Goal: Task Accomplishment & Management: Manage account settings

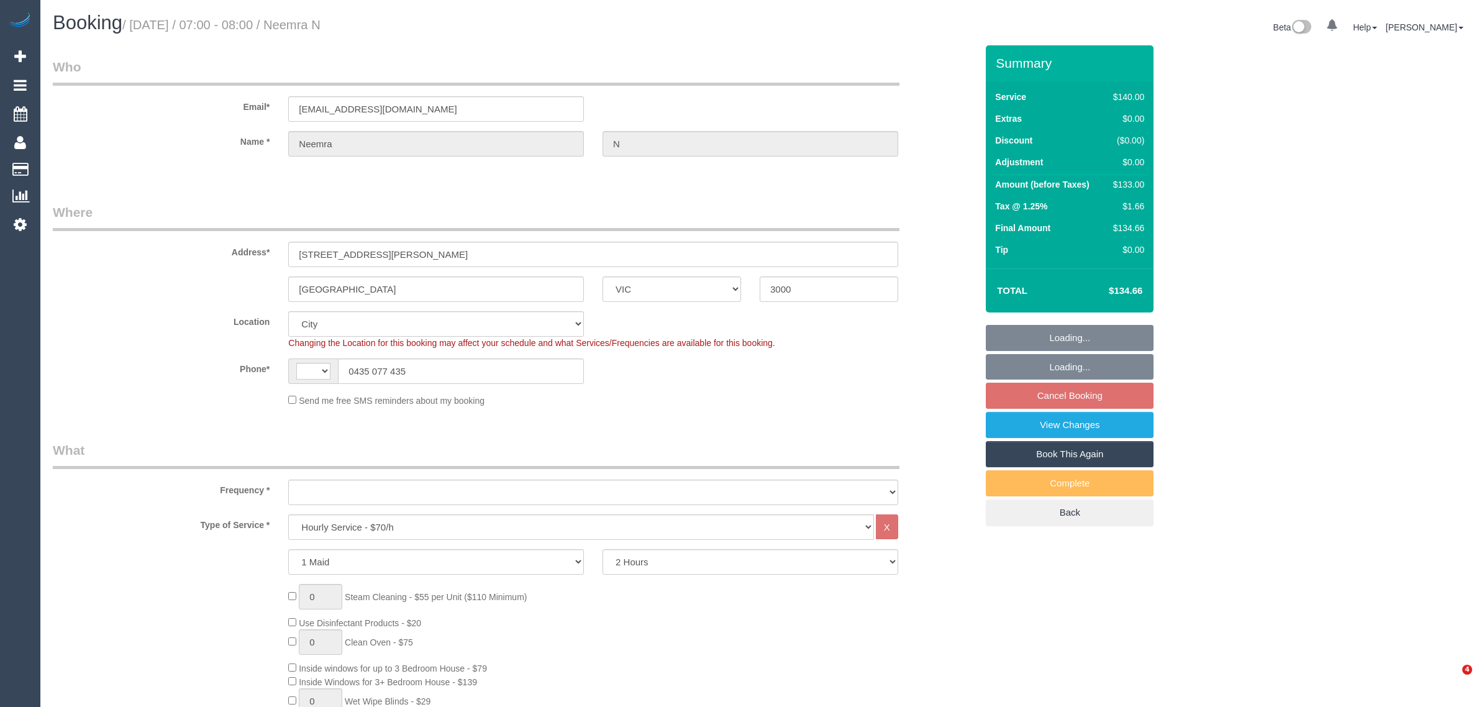
select select "VIC"
select select "string:AU"
select select "object:1121"
select select "string:stripe-pm_1RTY352GScqysDRVpXaAOTV3"
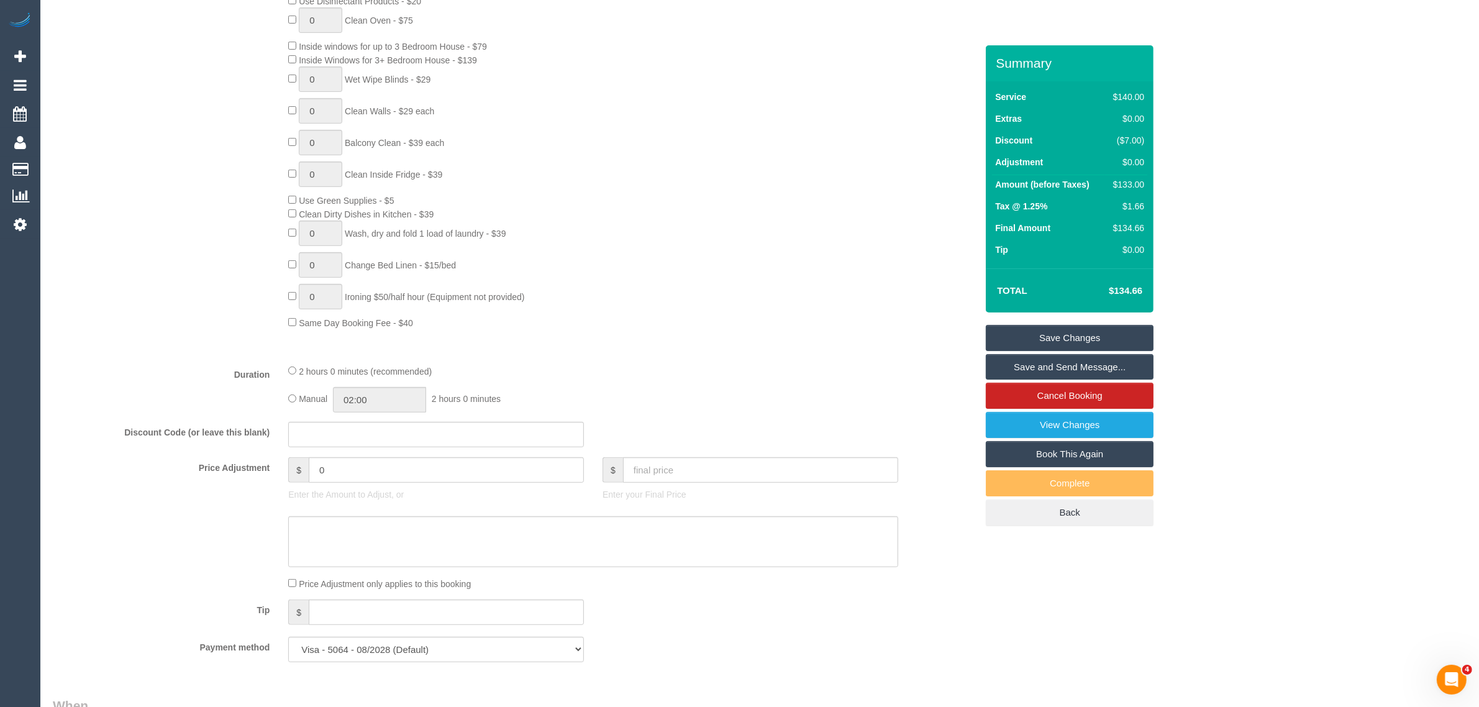
scroll to position [932, 0]
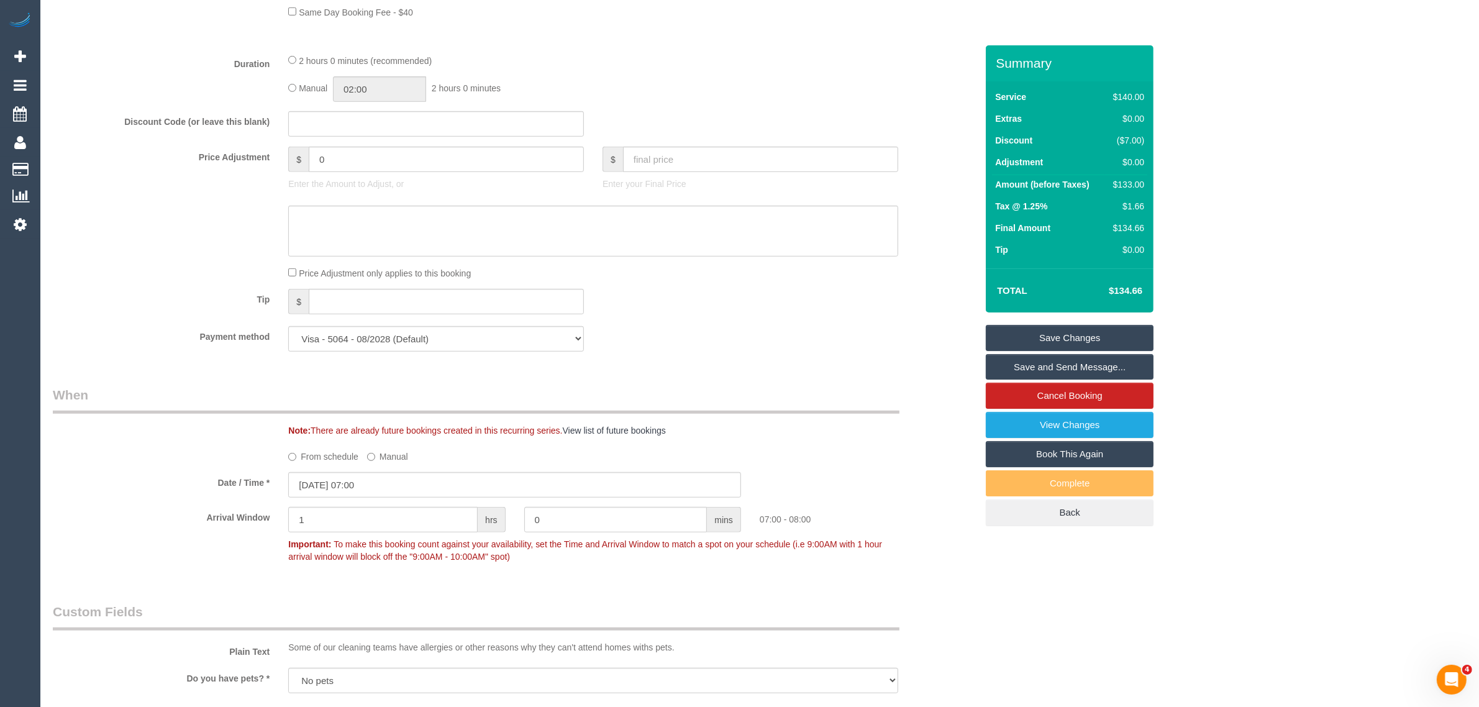
click at [323, 457] on label "From schedule" at bounding box center [323, 454] width 70 height 17
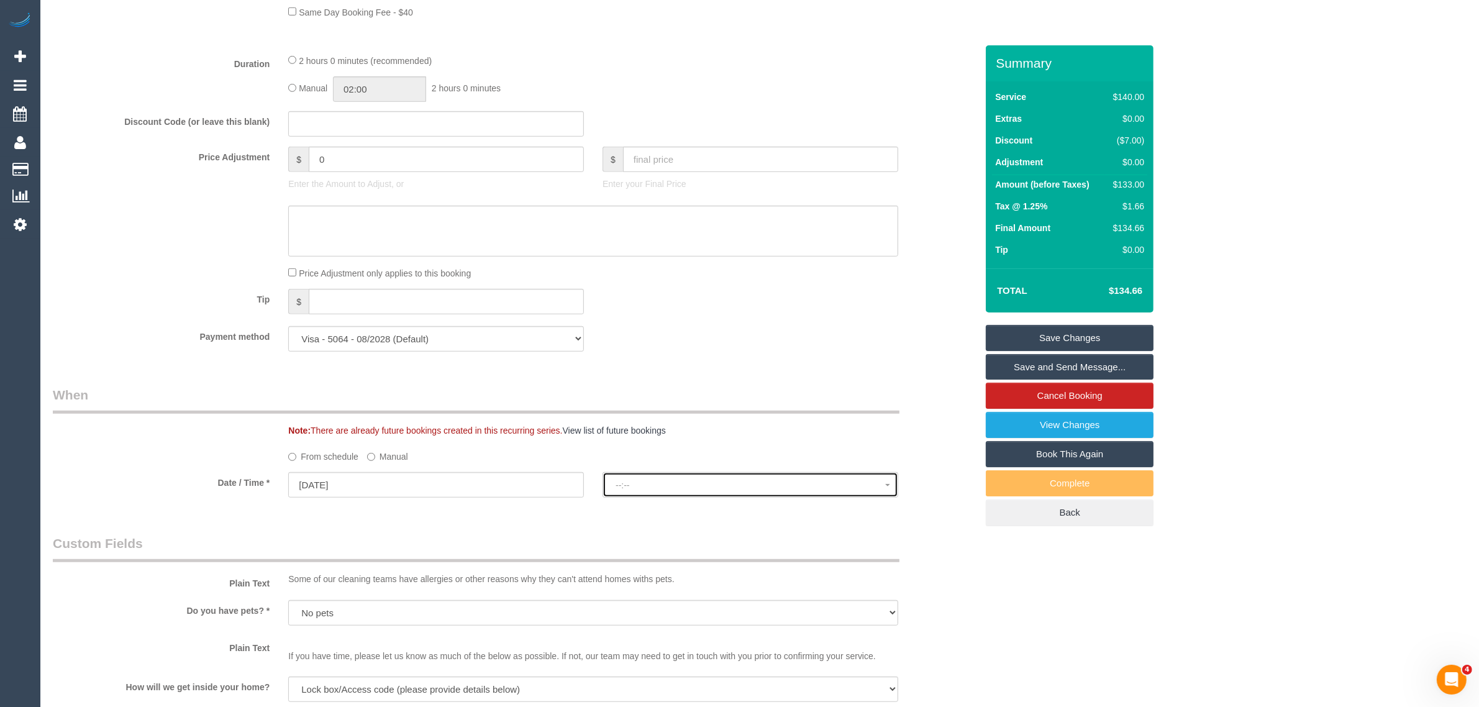
click at [710, 483] on span "--:--" at bounding box center [751, 485] width 270 height 10
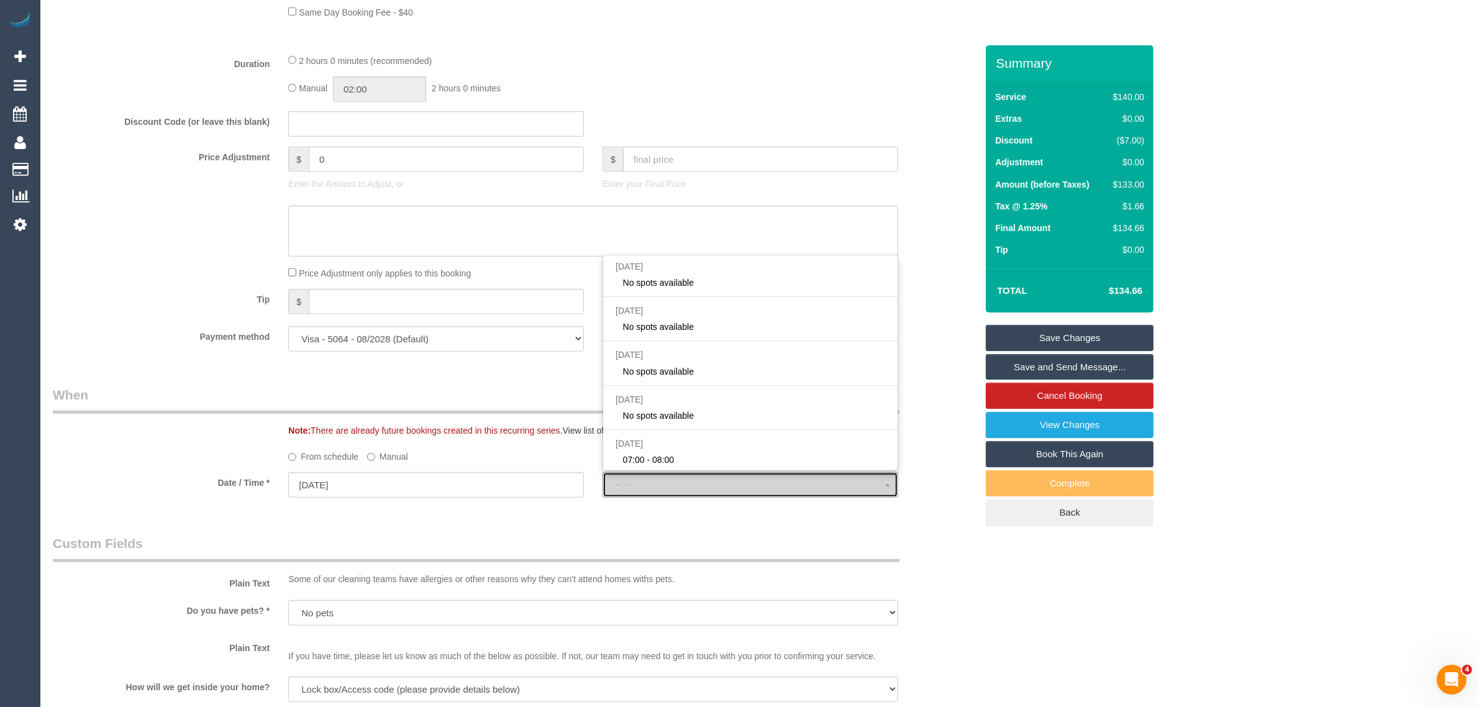
select select "spot10"
click at [447, 528] on div "Who Email* [EMAIL_ADDRESS][DOMAIN_NAME] Name * [GEOGRAPHIC_DATA] N Where Addres…" at bounding box center [514, 246] width 942 height 2267
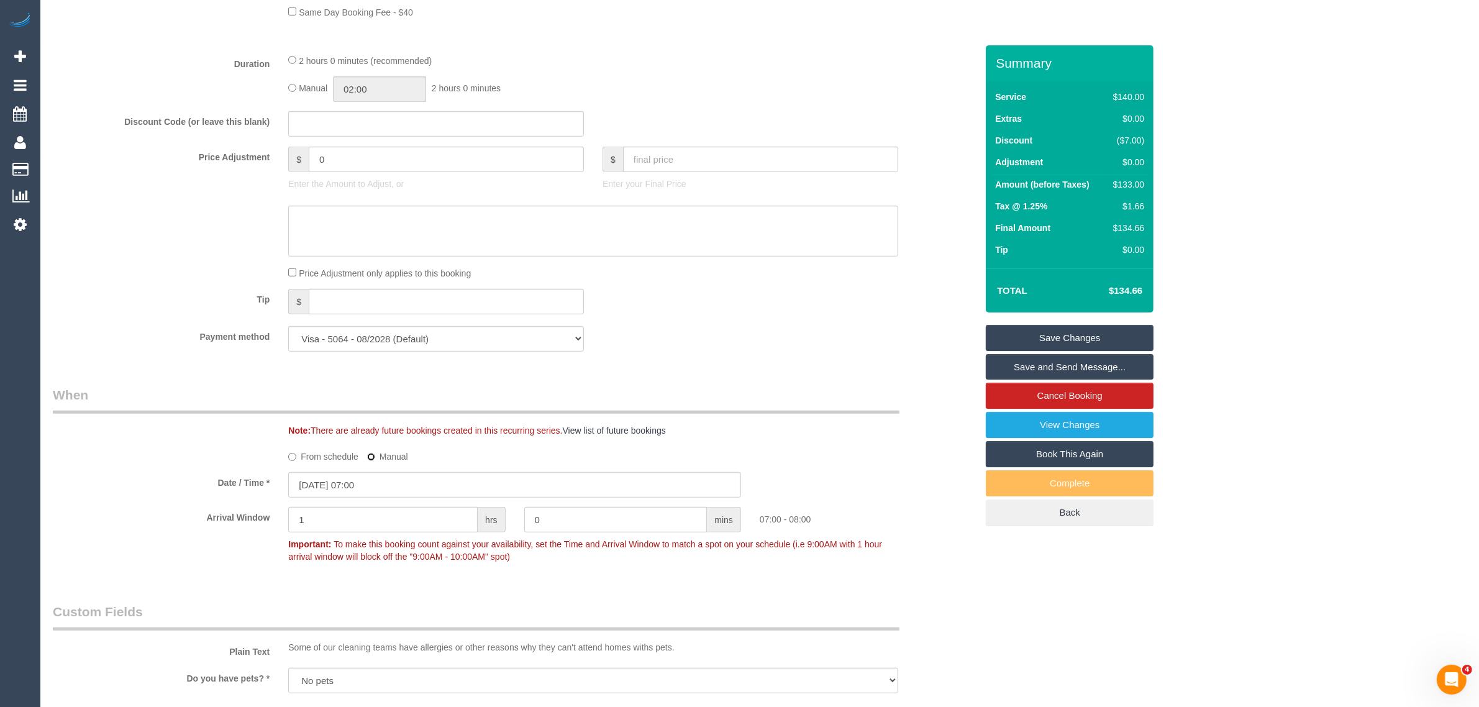
type input "[DATE] 08:00"
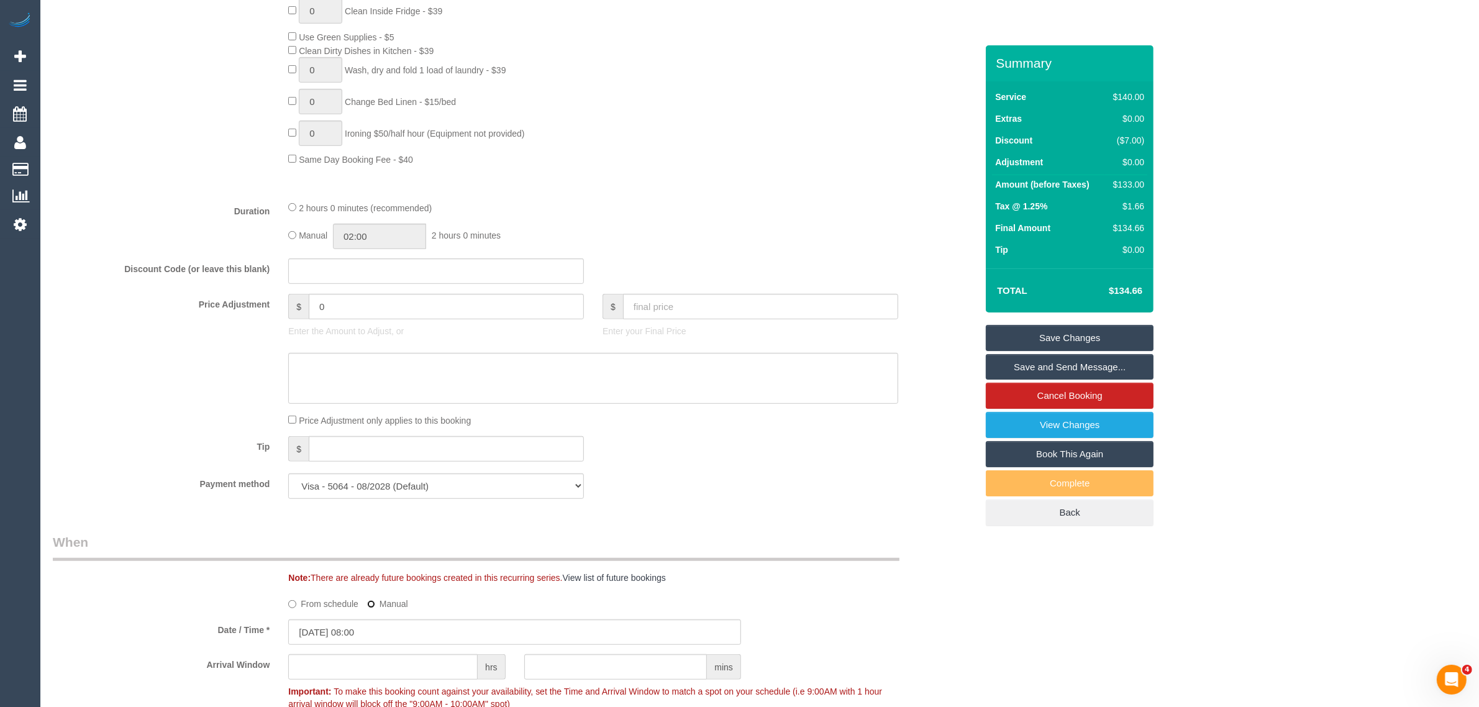
scroll to position [1095, 0]
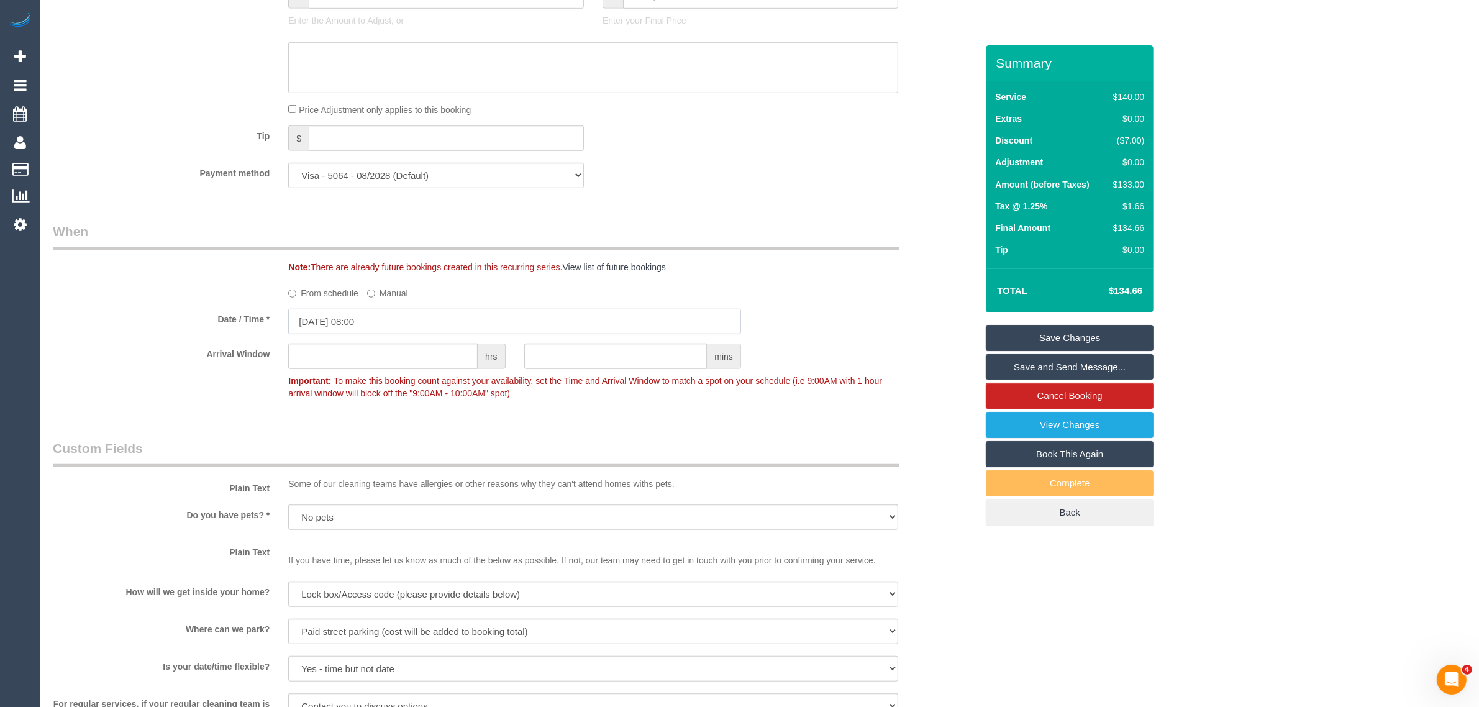
click at [372, 314] on input "[DATE] 08:00" at bounding box center [514, 321] width 453 height 25
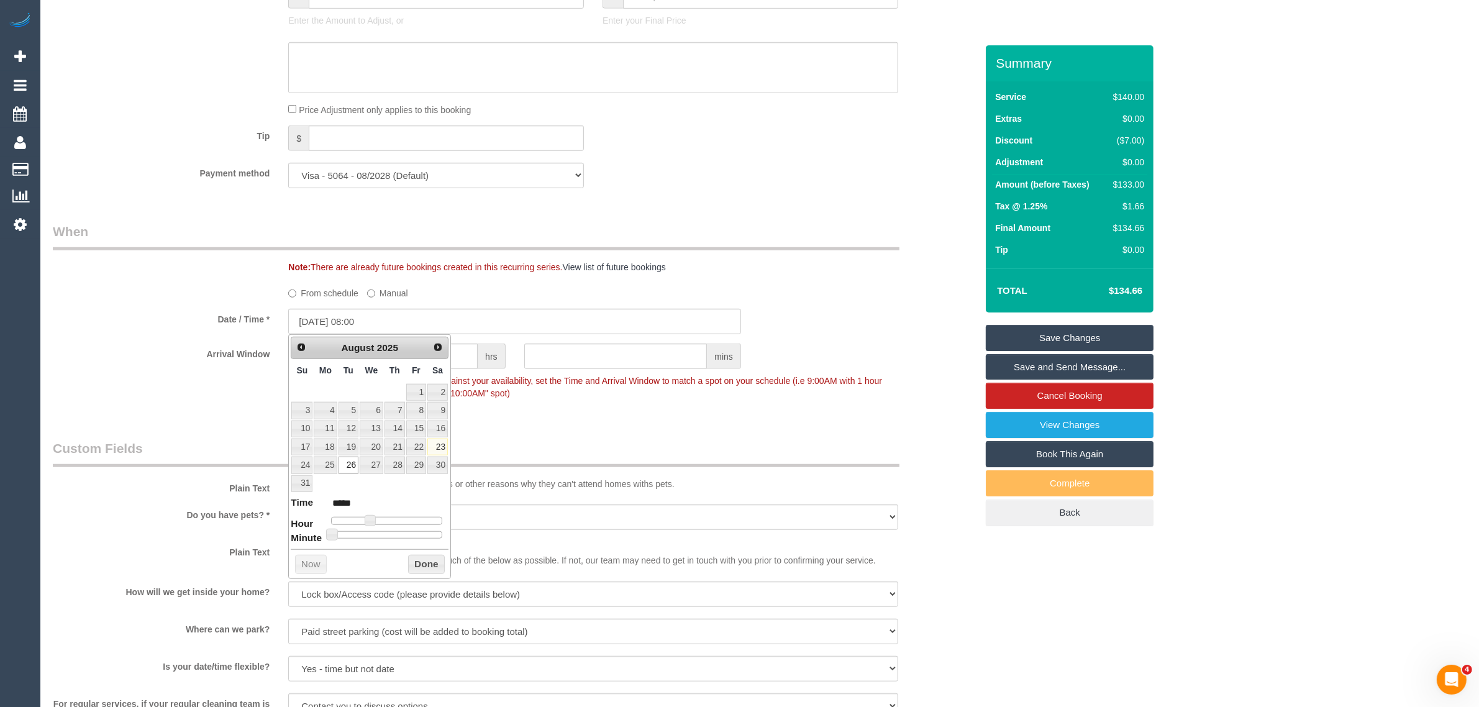
click at [197, 287] on div "From schedule Manual" at bounding box center [514, 291] width 942 height 17
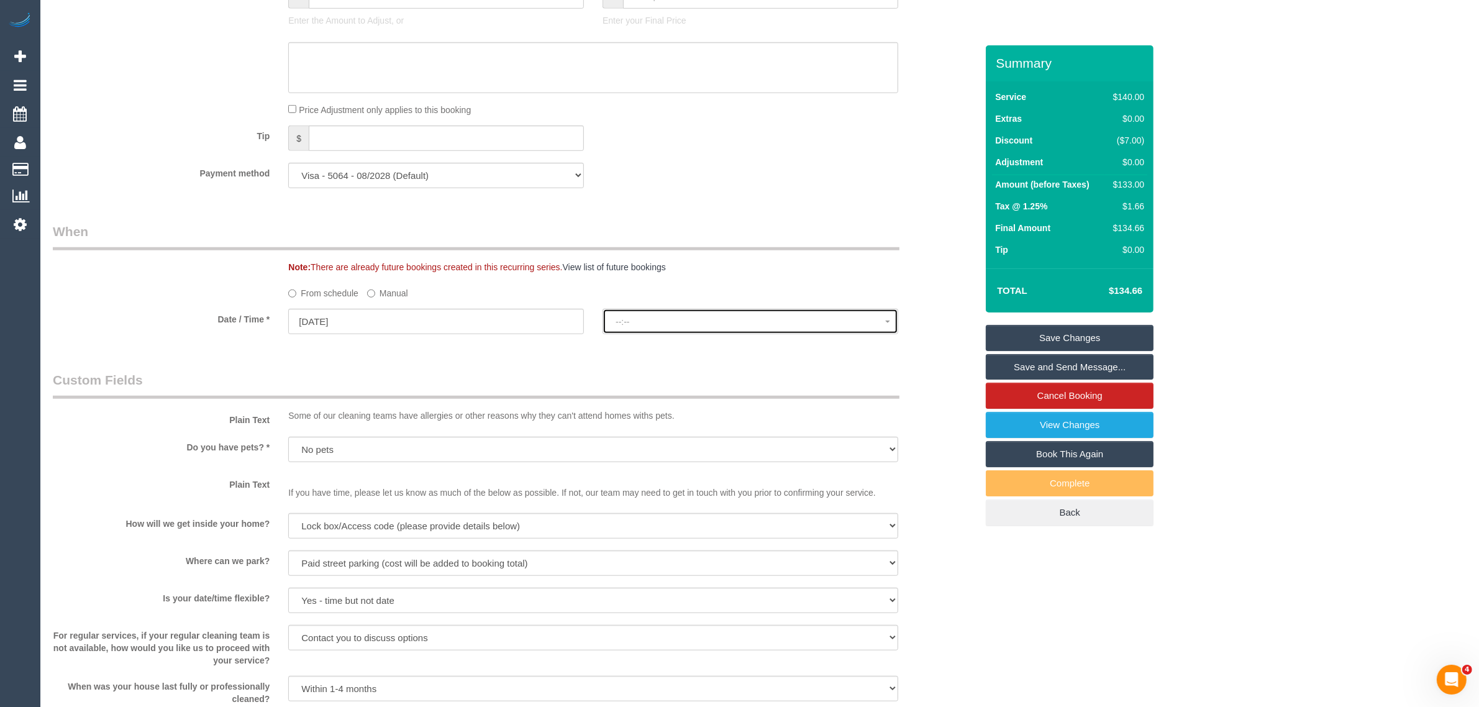
click at [677, 311] on button "--:--" at bounding box center [751, 321] width 296 height 25
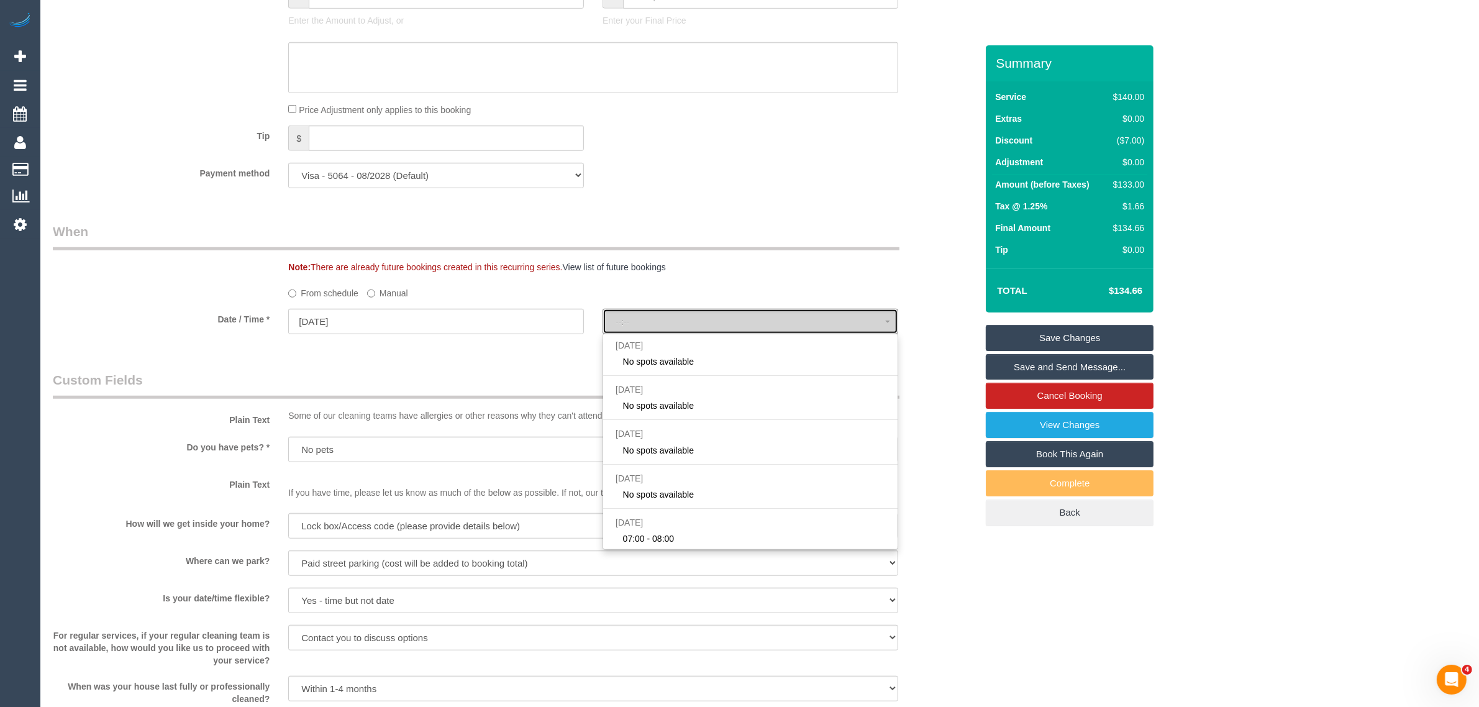
select select "spot19"
click at [793, 280] on fieldset "When Note: There are already future bookings created in this recurring series. …" at bounding box center [515, 284] width 924 height 124
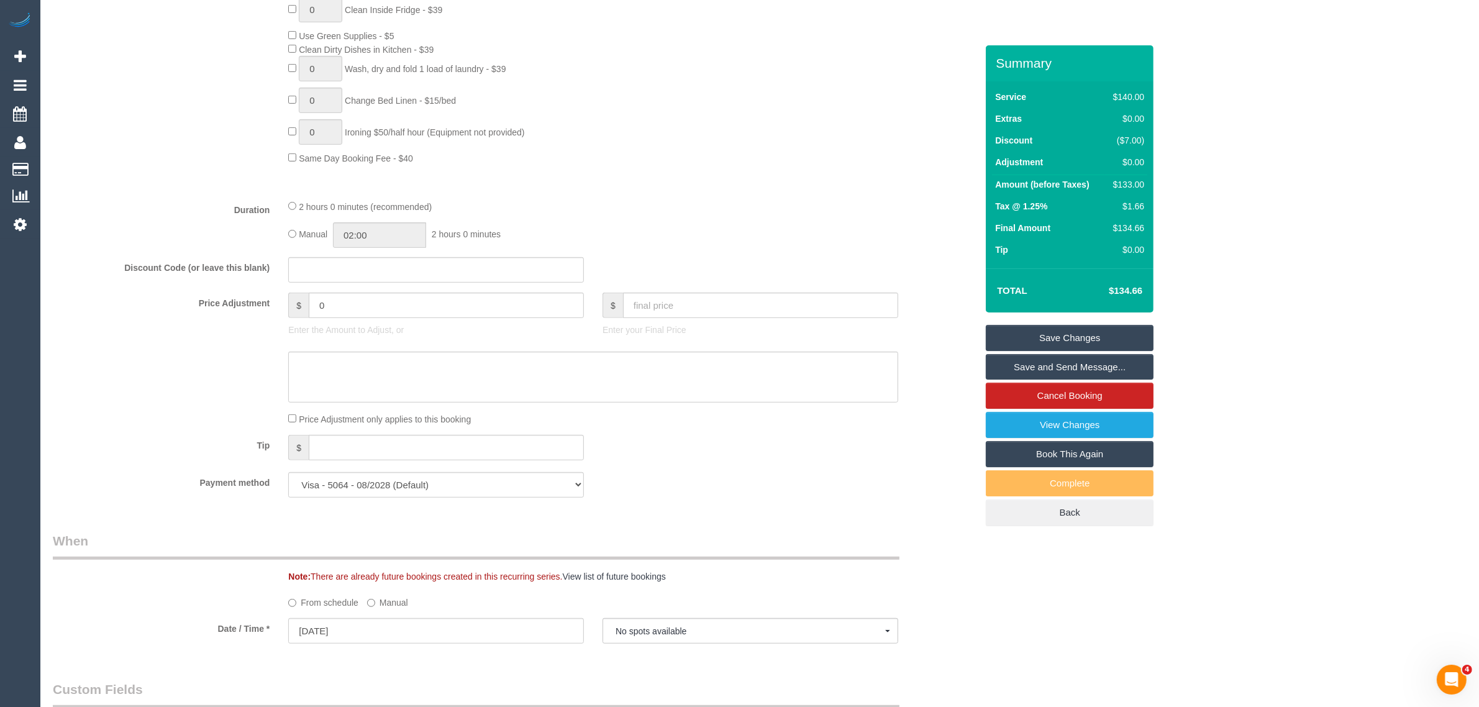
scroll to position [785, 0]
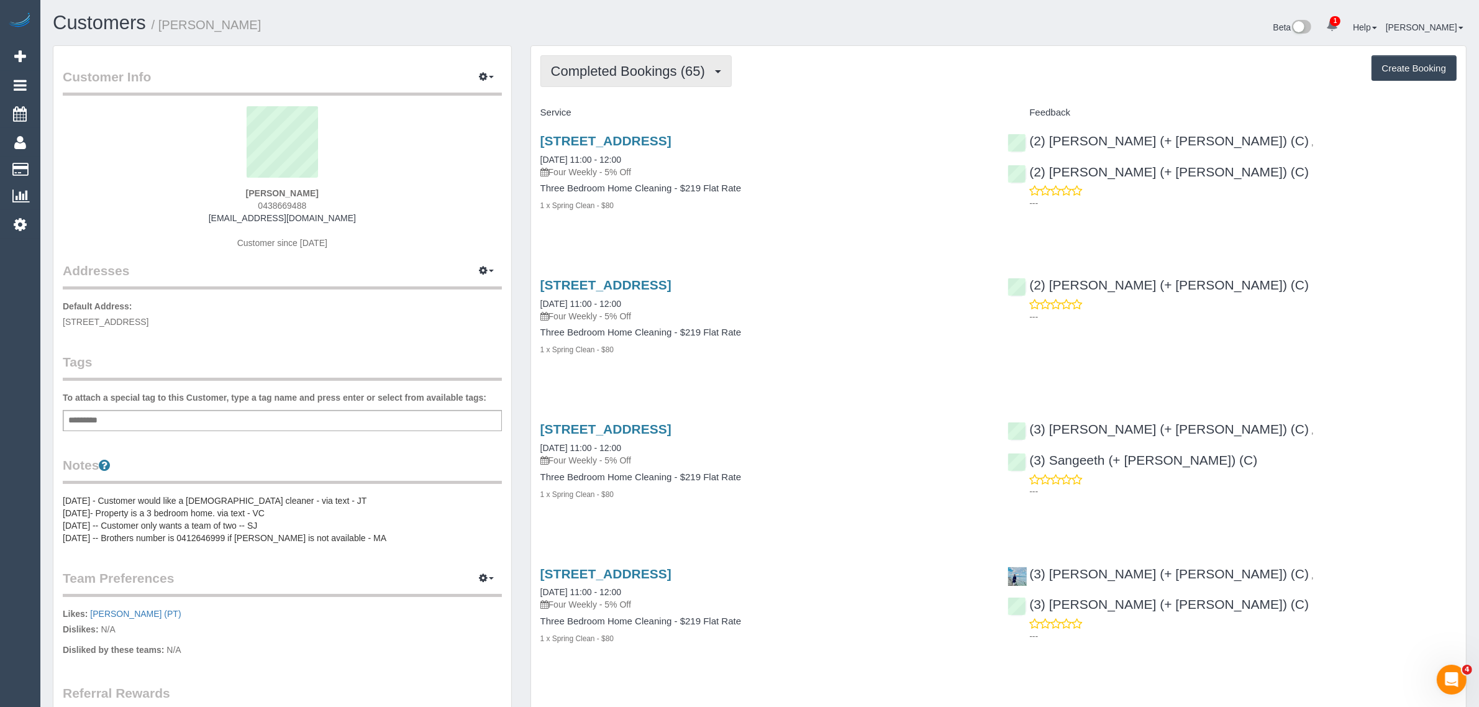
click at [600, 71] on span "Completed Bookings (65)" at bounding box center [631, 71] width 160 height 16
click at [587, 117] on link "Upcoming Bookings (12)" at bounding box center [608, 116] width 134 height 16
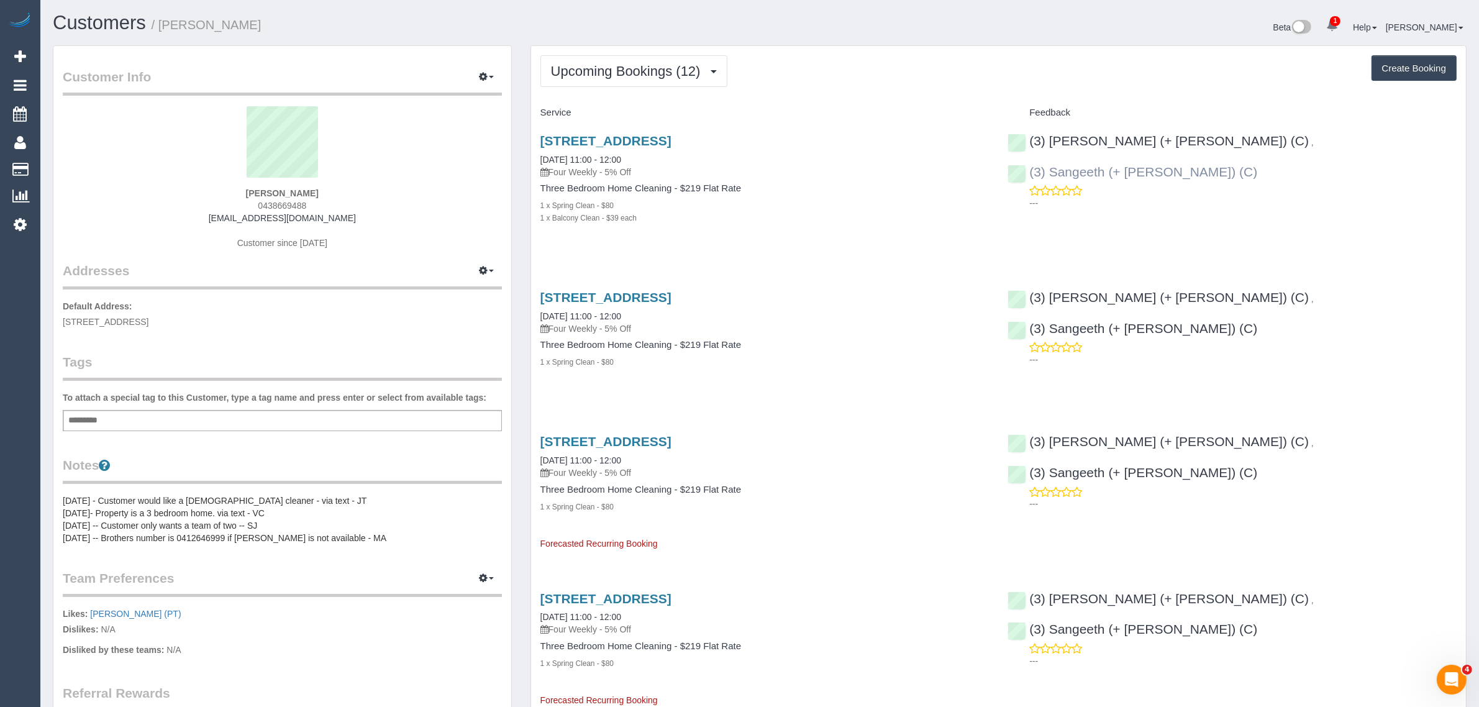
drag, startPoint x: 1392, startPoint y: 139, endPoint x: 1229, endPoint y: 139, distance: 163.4
click at [1229, 139] on div "(3) Kaveen (+ Sangeeth) (C) , (3) Sangeeth (+ Kaveen) (C) ---" at bounding box center [1232, 169] width 468 height 92
copy link "(3) Sangeeth (+ Kaveen) (C)"
drag, startPoint x: 614, startPoint y: 163, endPoint x: 541, endPoint y: 163, distance: 72.7
click at [541, 163] on div "8 Grosvenor St, 801b, Abbotsford, VIC 3067 23/08/2025 11:00 - 12:00 Four Weekly…" at bounding box center [765, 156] width 449 height 45
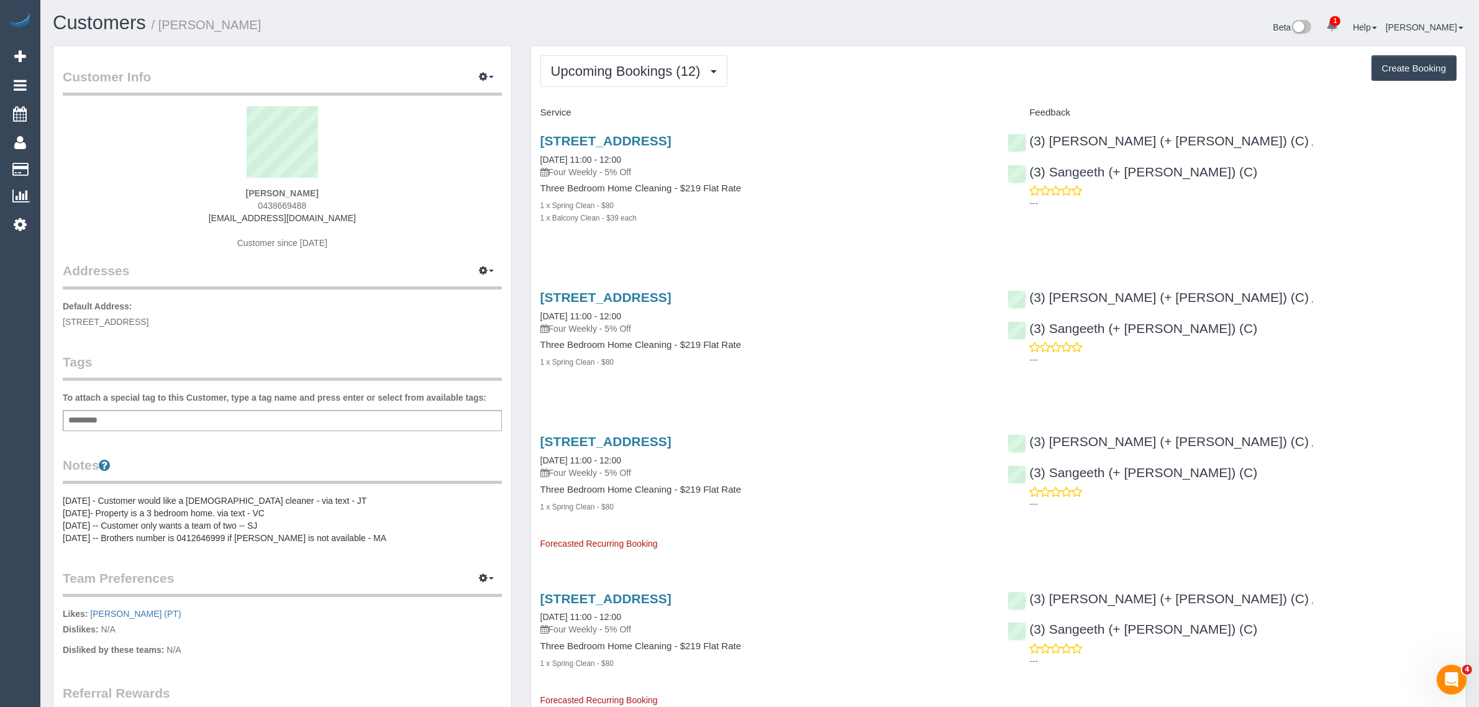
copy link "23/08/2025 11:00 - 12:00"
click at [583, 156] on link "23/08/2025 11:00 - 12:00" at bounding box center [581, 160] width 81 height 10
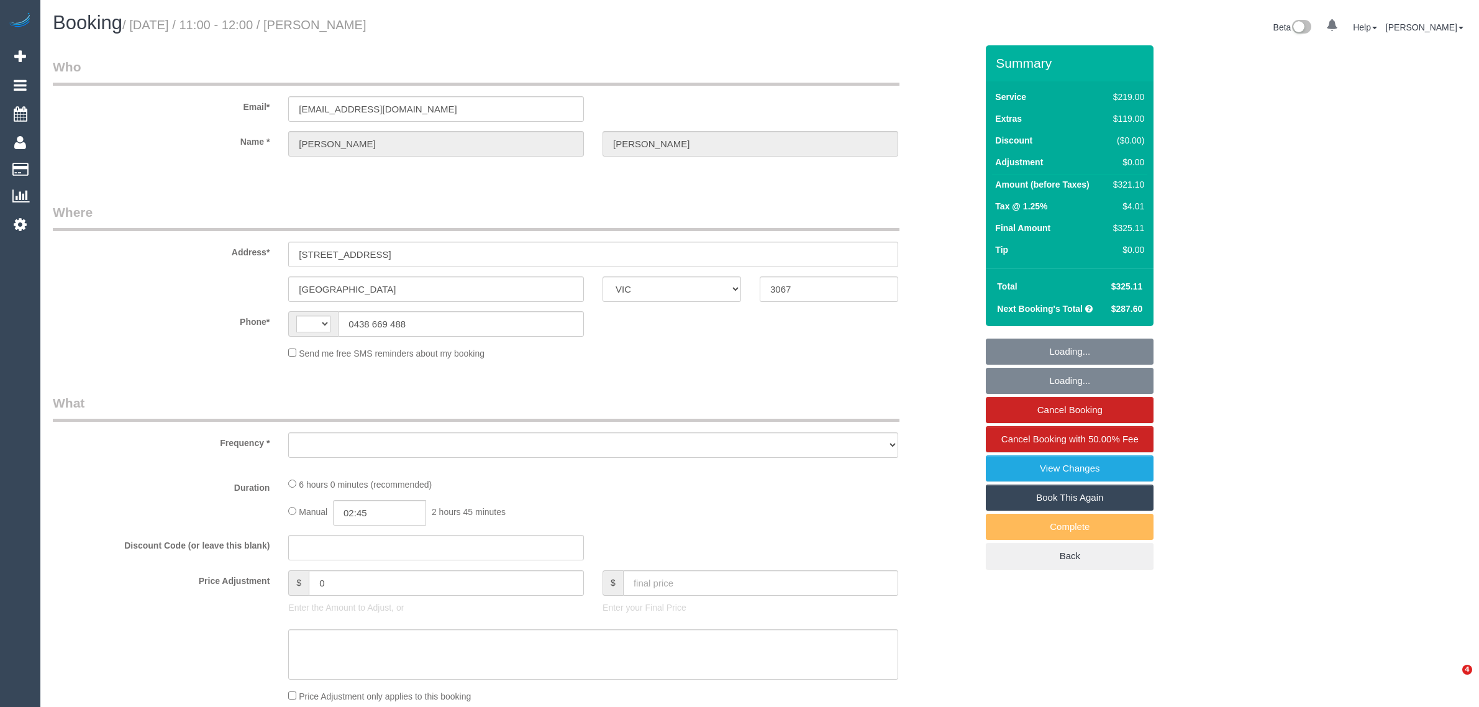
select select "VIC"
select select "object:292"
select select "string:stripe-pm_1Netz52GScqysDRVB5pZlWi2"
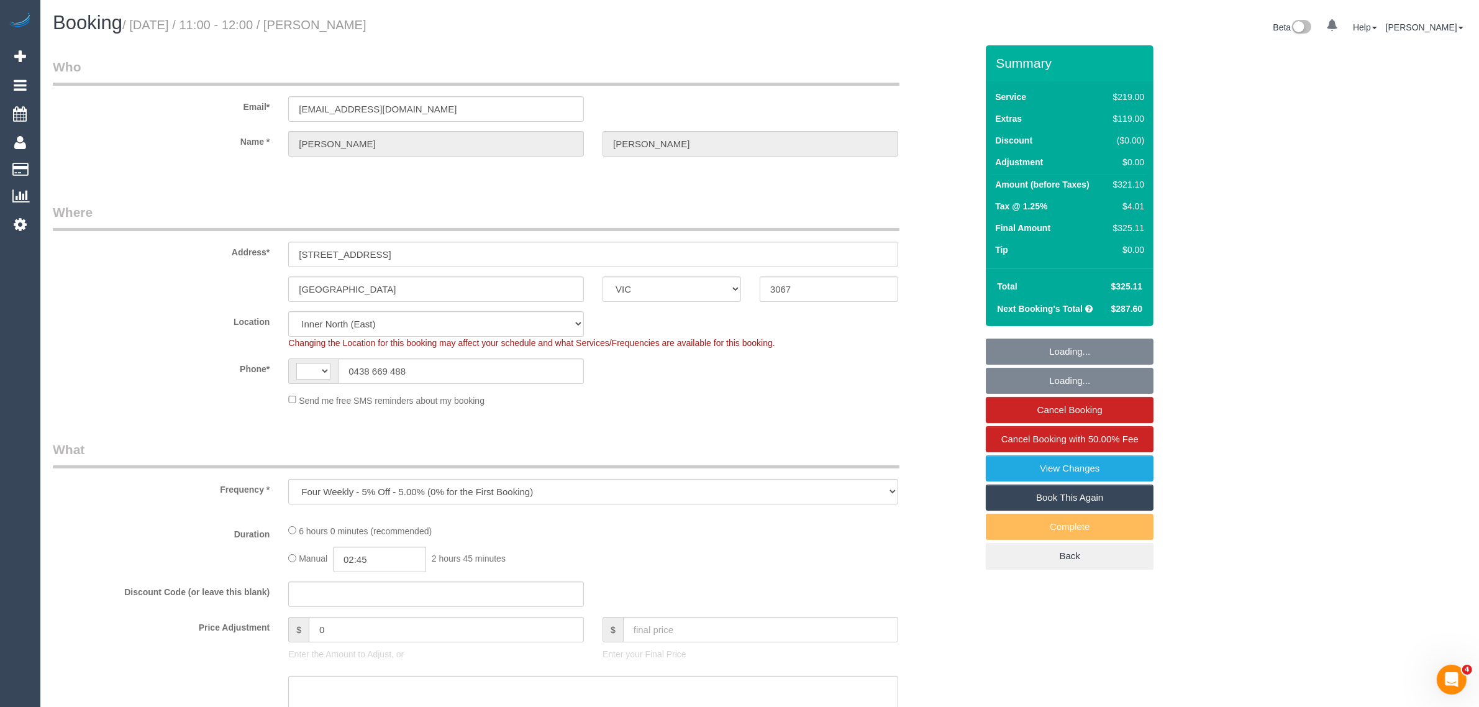
select select "object:543"
select select "number:28"
select select "number:14"
select select "number:19"
select select "number:23"
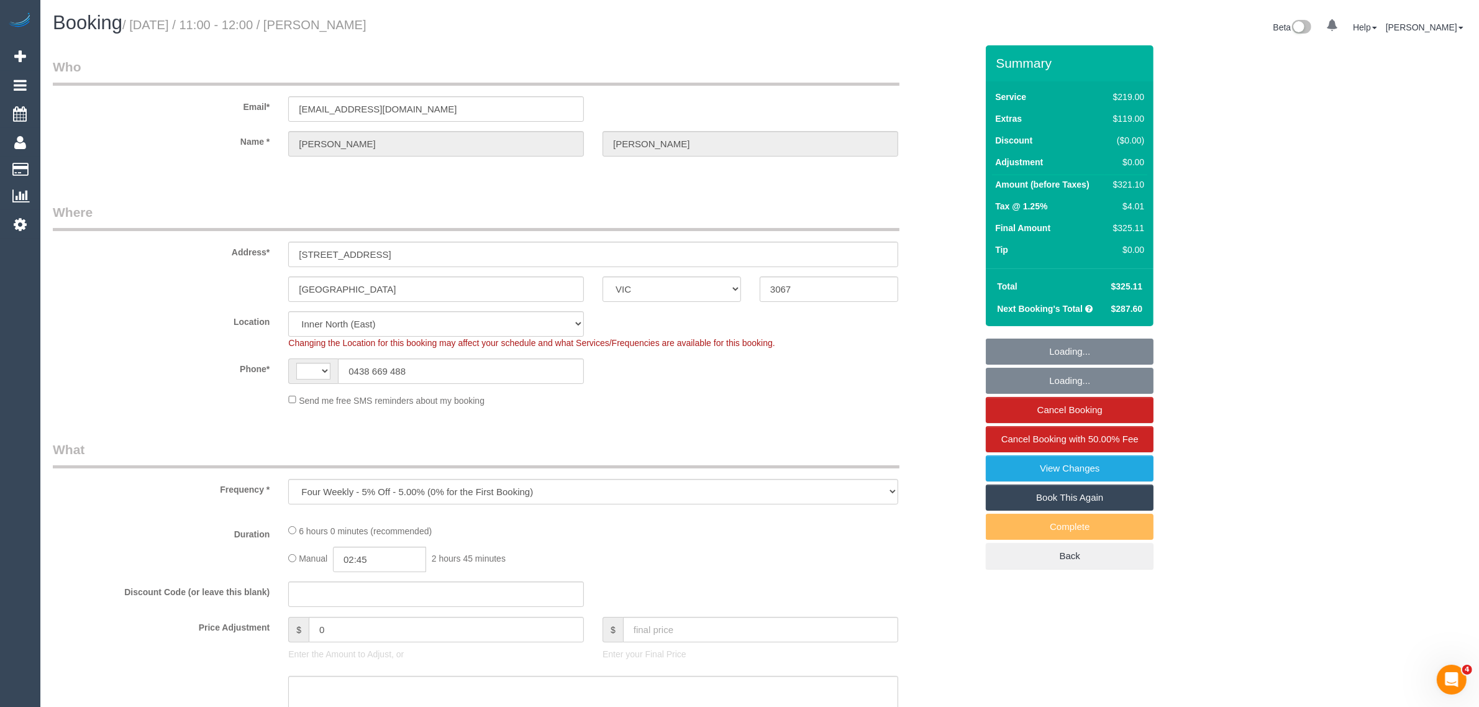
select select "number:35"
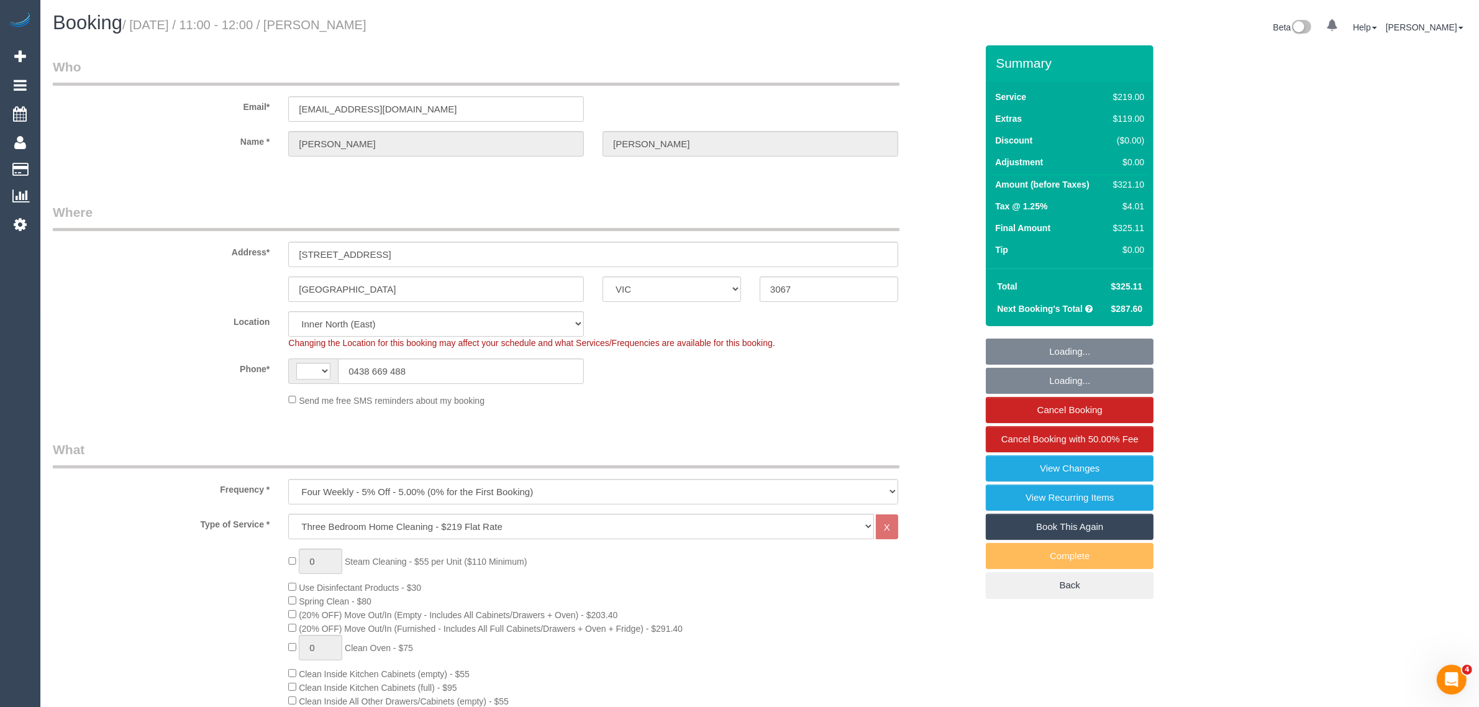
select select "string:AU"
